Goal: Information Seeking & Learning: Learn about a topic

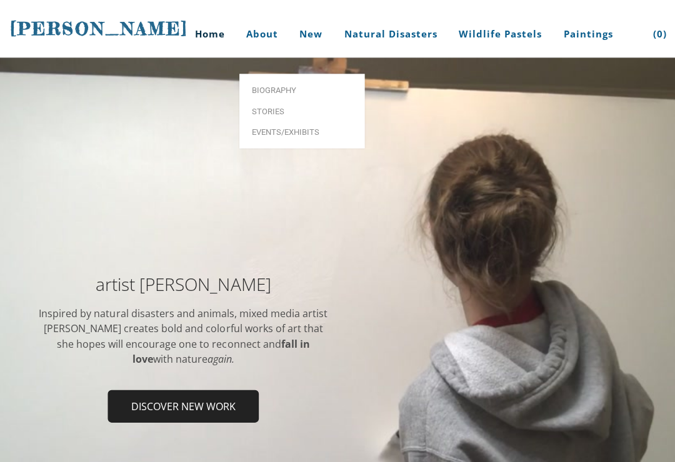
click at [285, 86] on span "Biography" at bounding box center [301, 90] width 100 height 8
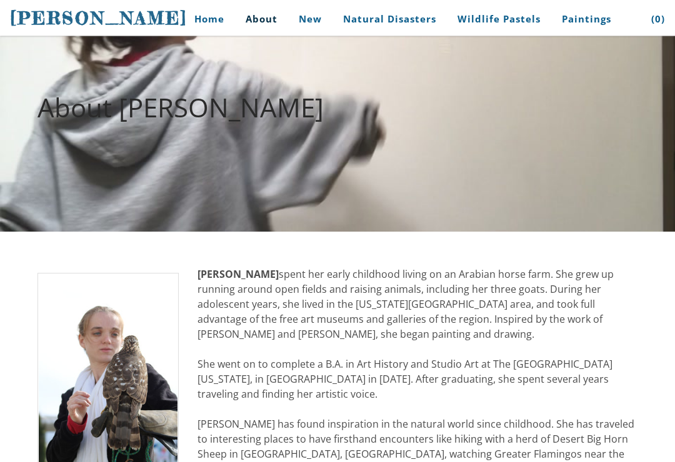
scroll to position [66, 0]
click at [182, 0] on div "Home About New Natural Disasters Wildlife Pastels Paintings Buy Art Contact ( 0…" at bounding box center [418, 18] width 494 height 36
click at [213, 21] on link "Home" at bounding box center [204, 19] width 58 height 28
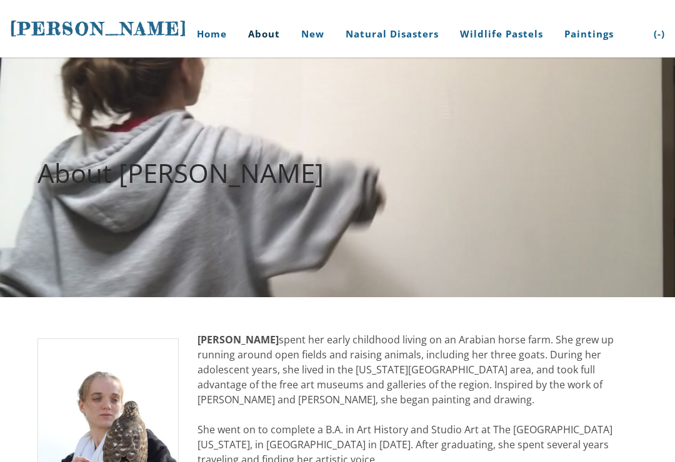
scroll to position [86, 0]
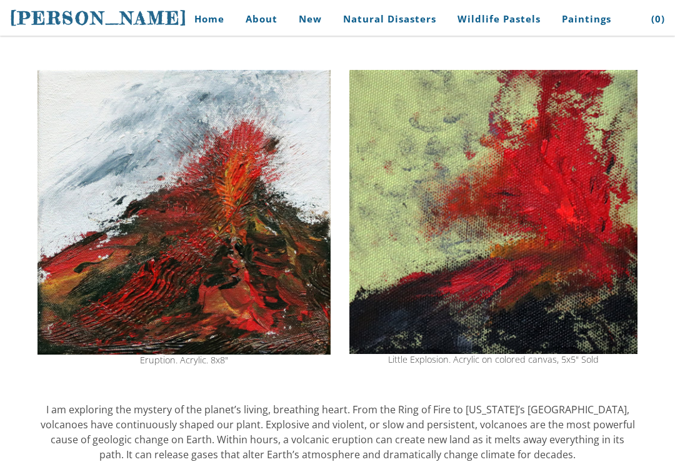
scroll to position [172, 0]
click at [337, 131] on td "Eruption. Acrylic. 8x8"" at bounding box center [184, 217] width 312 height 307
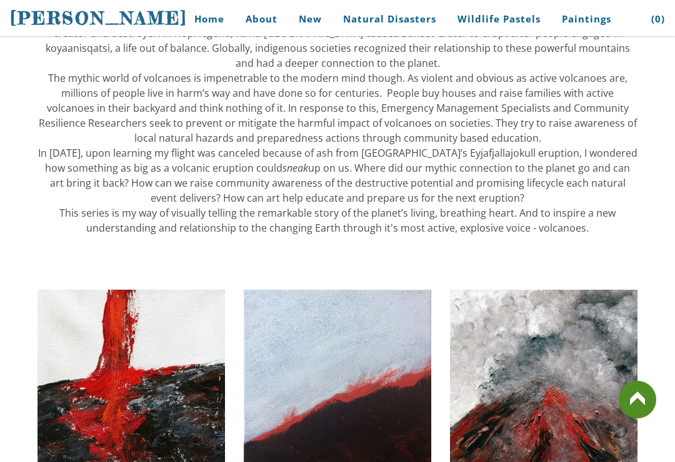
scroll to position [711, 0]
